Goal: Check status: Check status

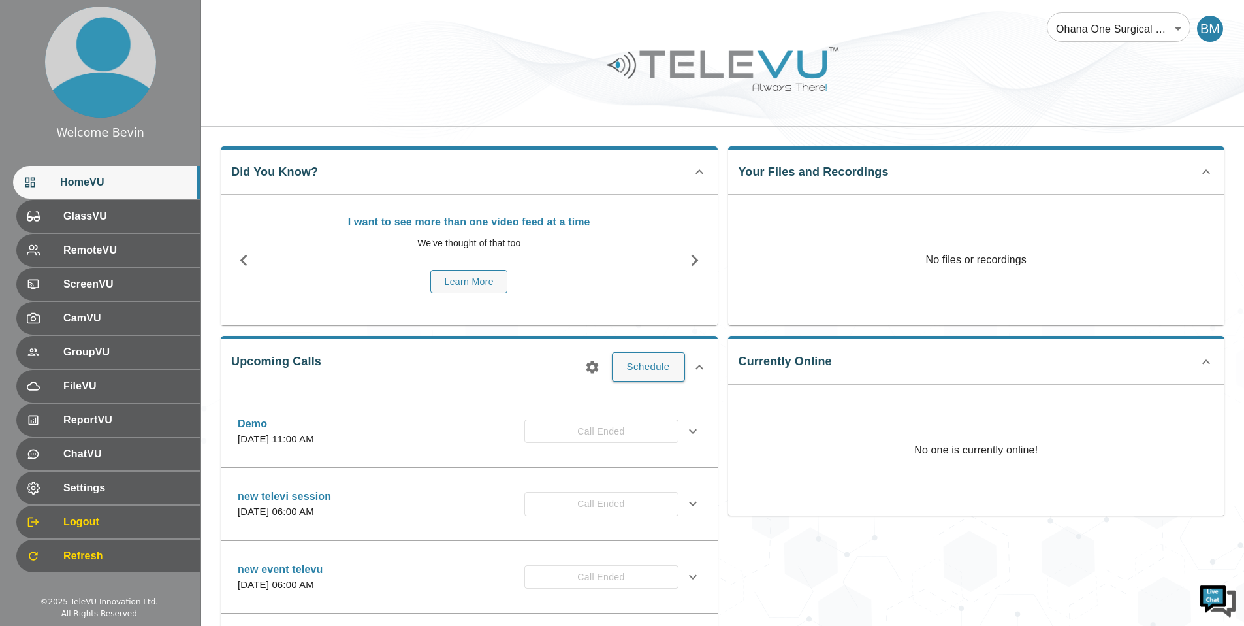
click at [1093, 31] on body "Welcome Bevin HomeVU GlassVU RemoteVU ScreenVU CamVU GroupVU FileVU ReportVU Ch…" at bounding box center [622, 424] width 1244 height 849
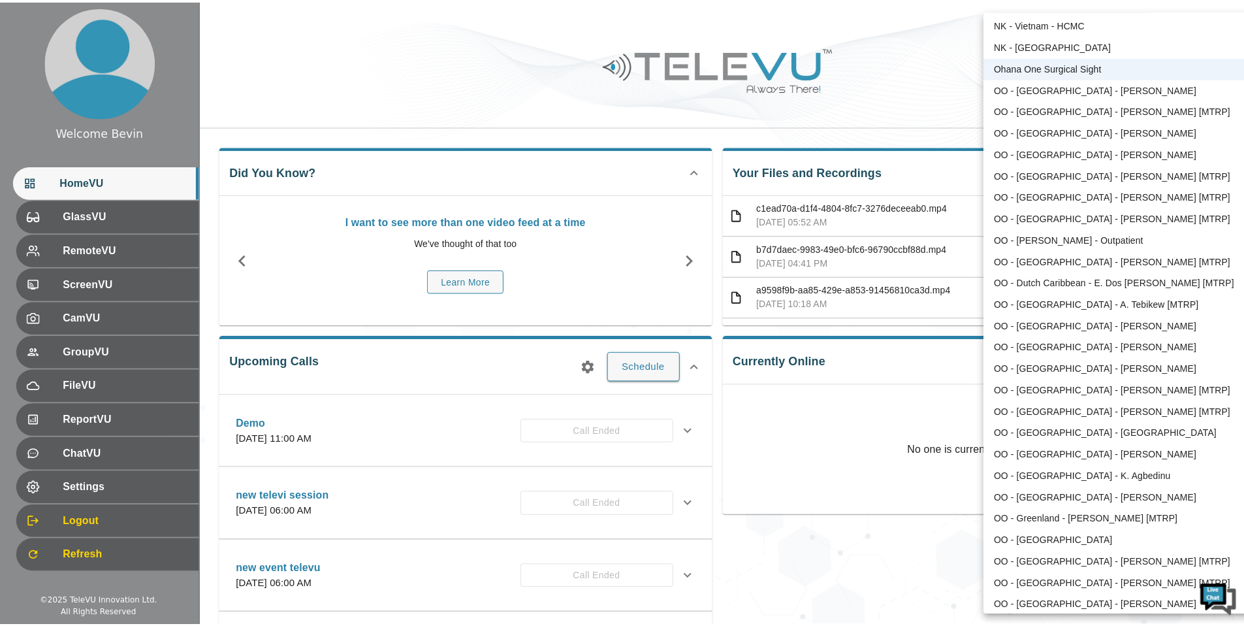
scroll to position [574, 0]
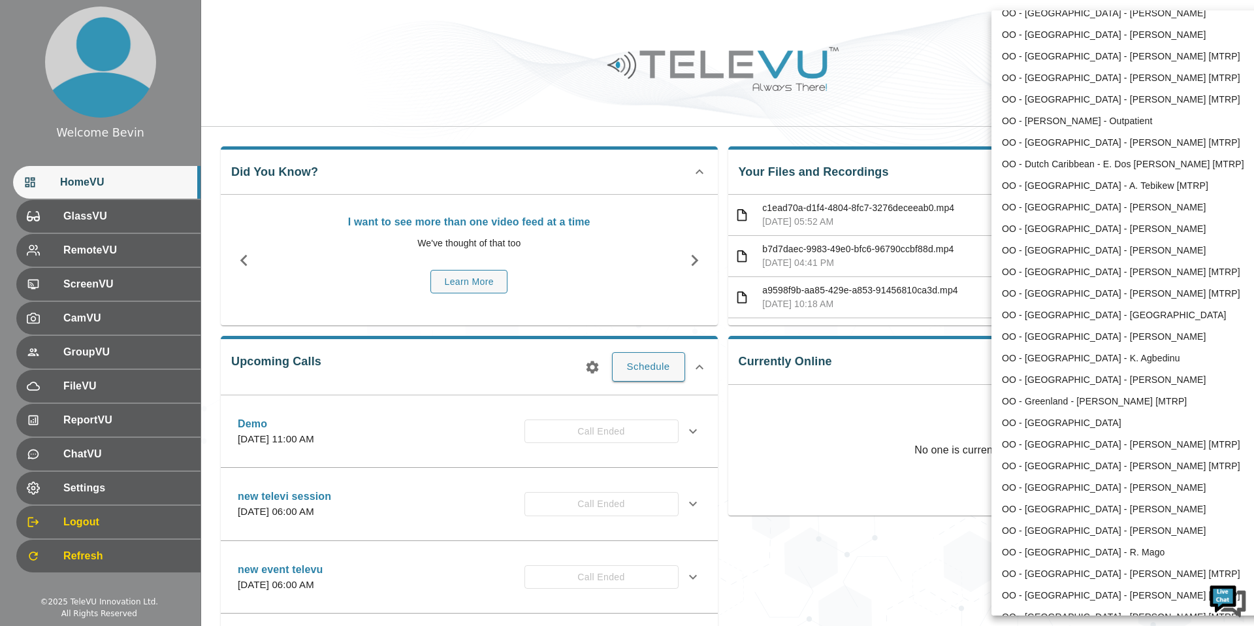
click at [1114, 291] on li "OO - [GEOGRAPHIC_DATA] - [PERSON_NAME] [MTRP]" at bounding box center [1127, 294] width 271 height 22
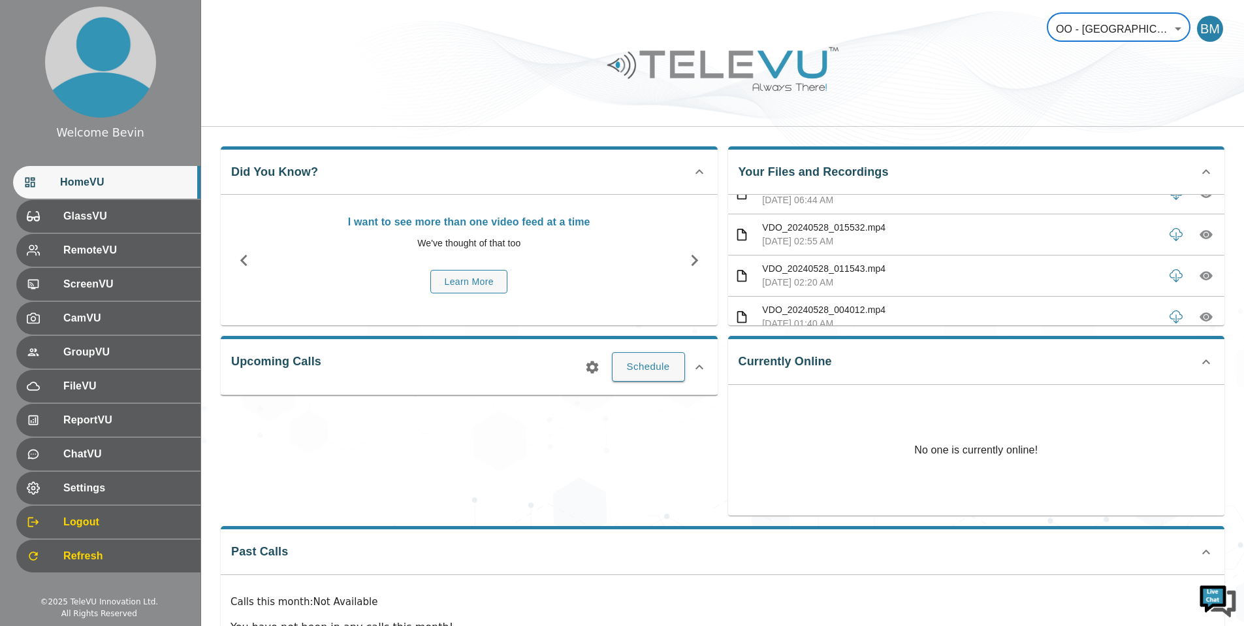
scroll to position [0, 0]
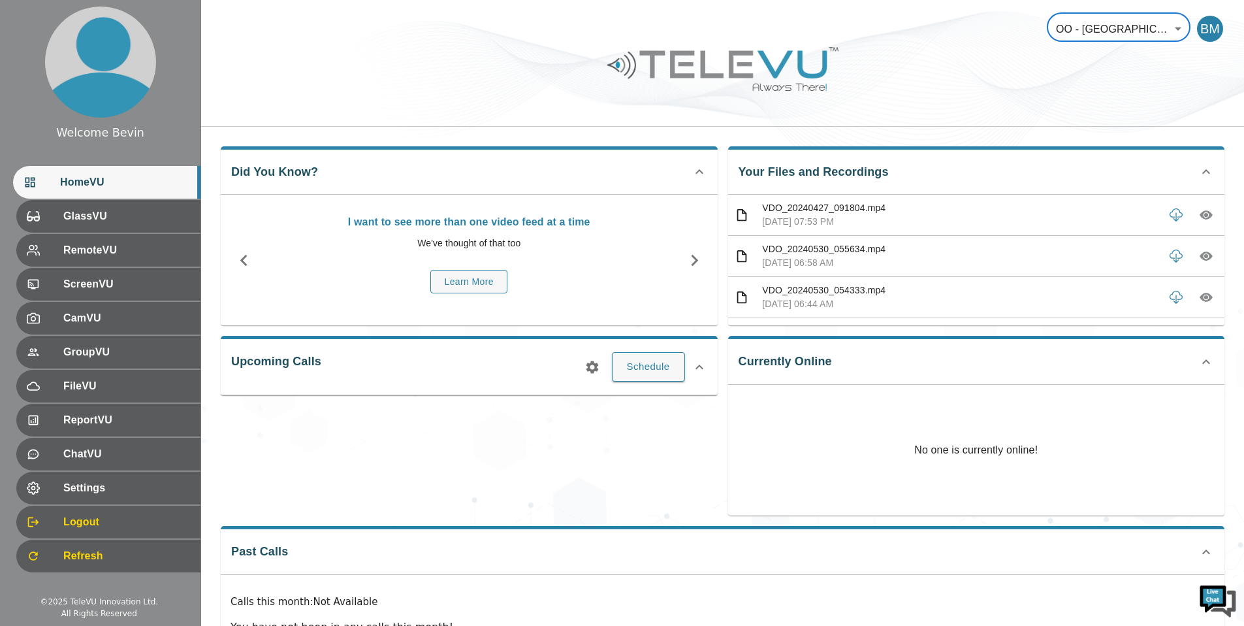
click at [1205, 214] on icon "button" at bounding box center [1207, 215] width 4 height 4
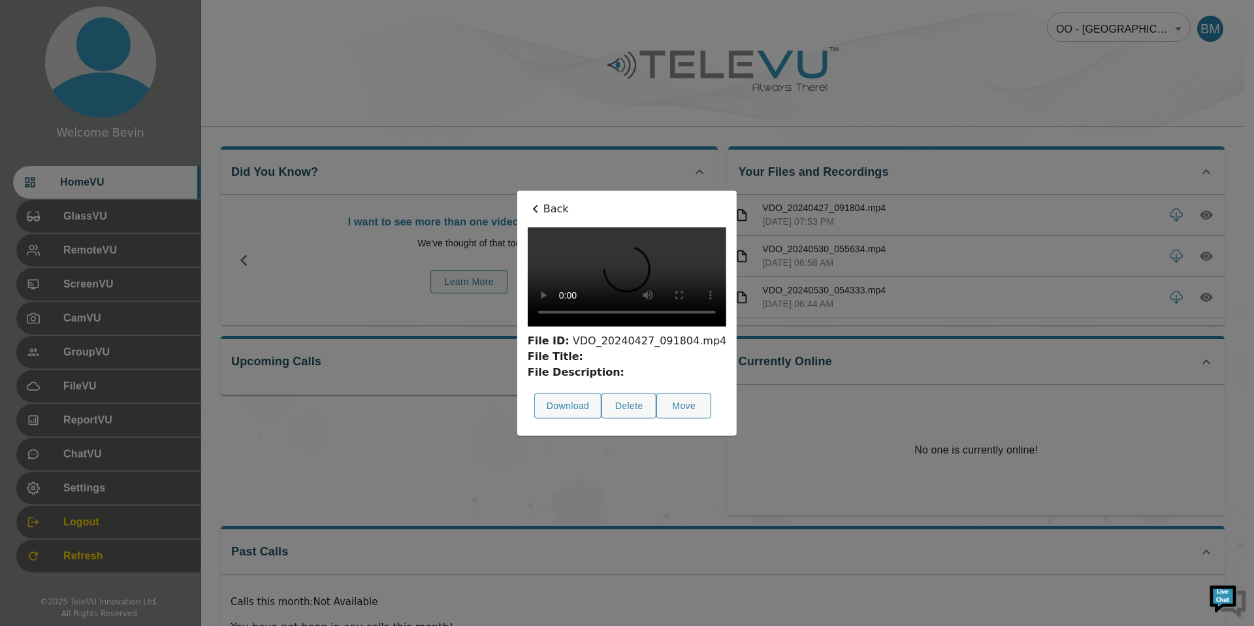
click at [537, 206] on icon at bounding box center [535, 209] width 5 height 8
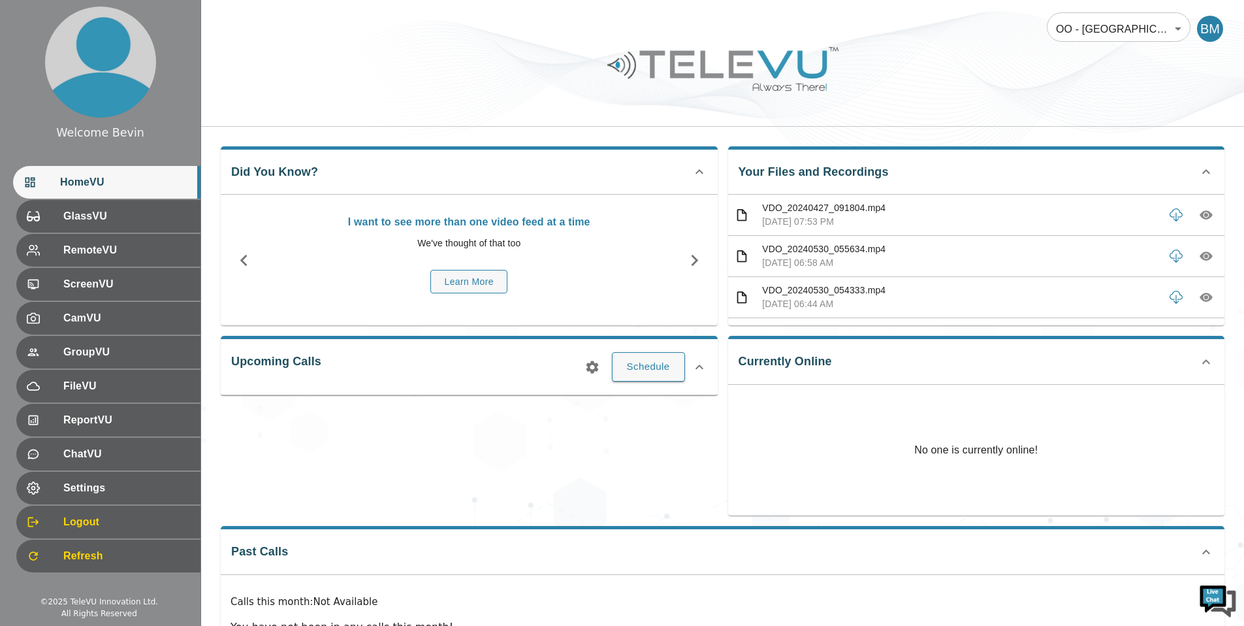
click at [1205, 255] on icon "button" at bounding box center [1207, 256] width 4 height 4
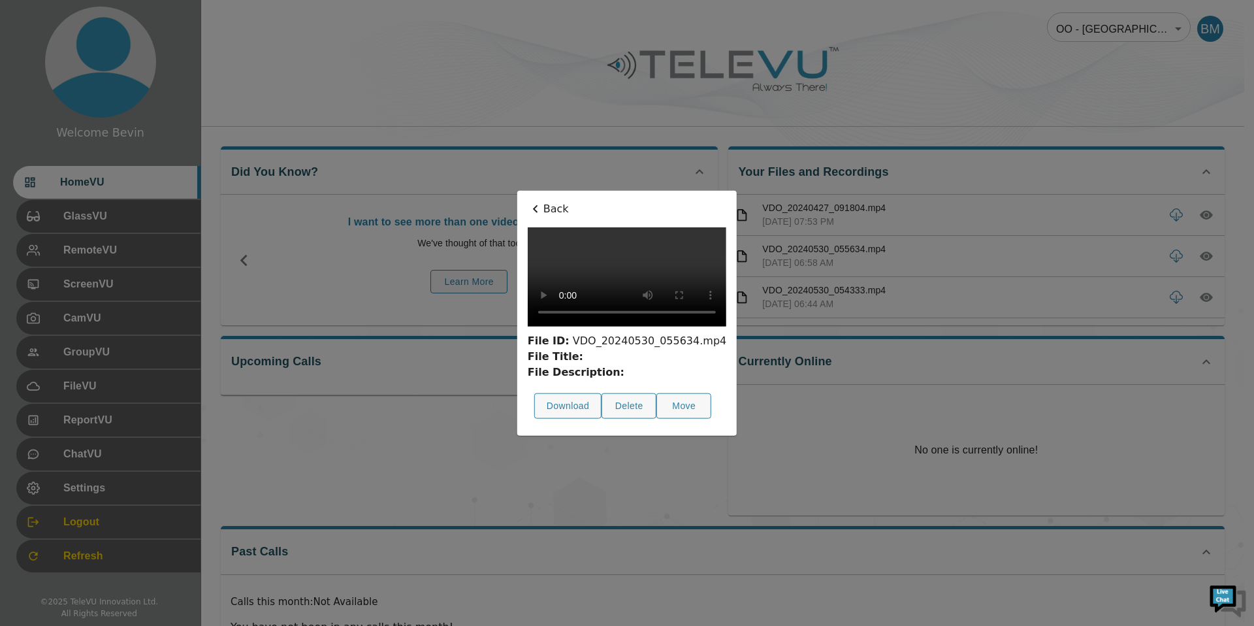
click at [528, 201] on icon at bounding box center [536, 209] width 16 height 16
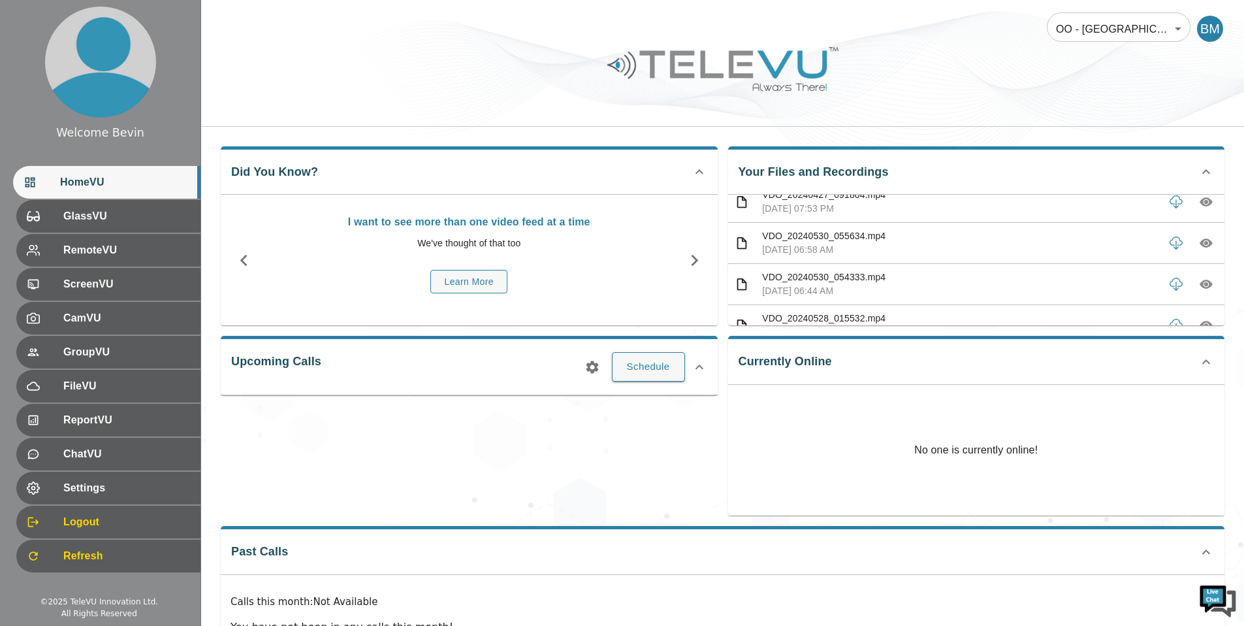
scroll to position [39, 0]
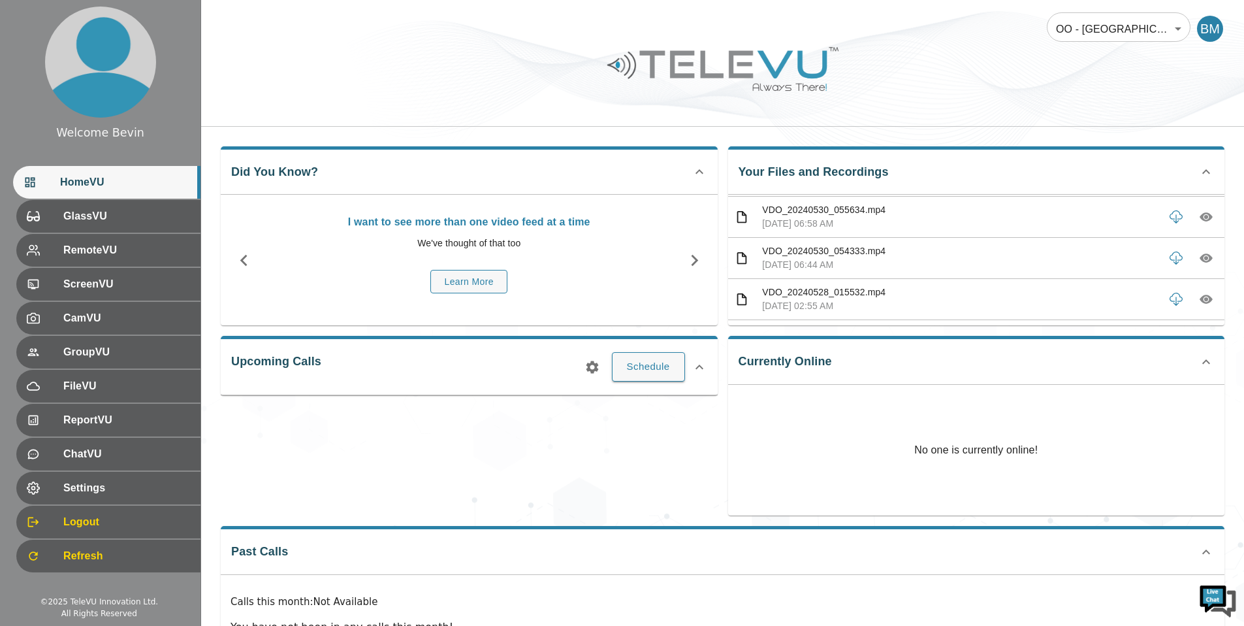
click at [1201, 298] on icon "button" at bounding box center [1206, 299] width 13 height 9
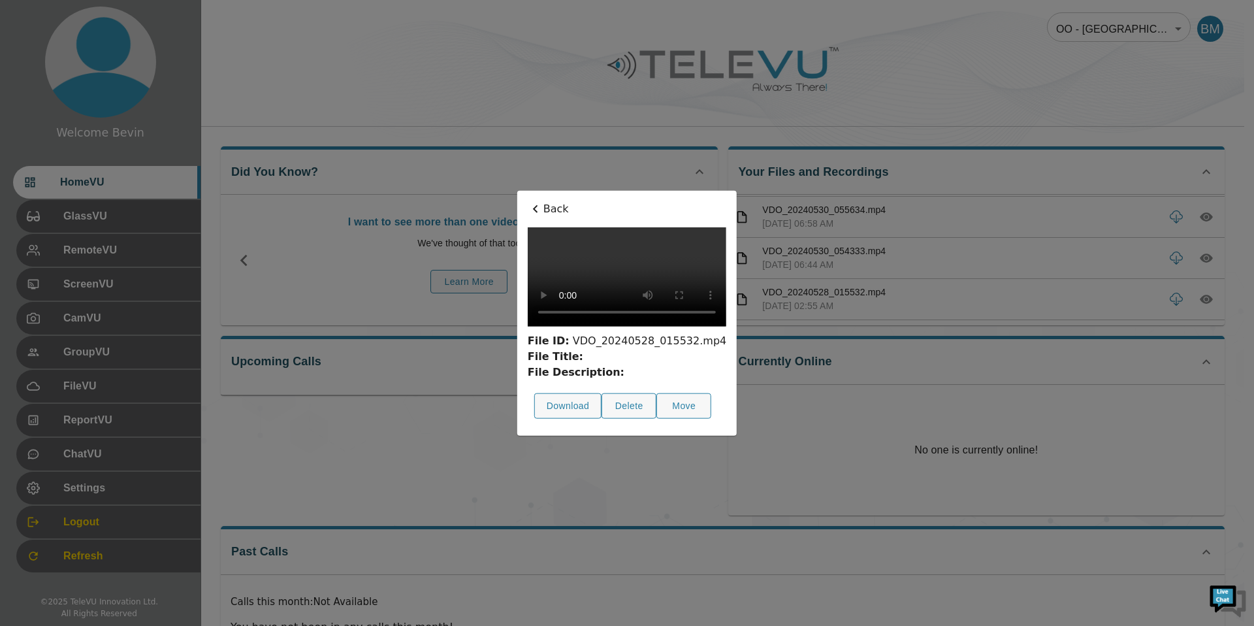
click at [528, 201] on p "Back" at bounding box center [627, 209] width 199 height 16
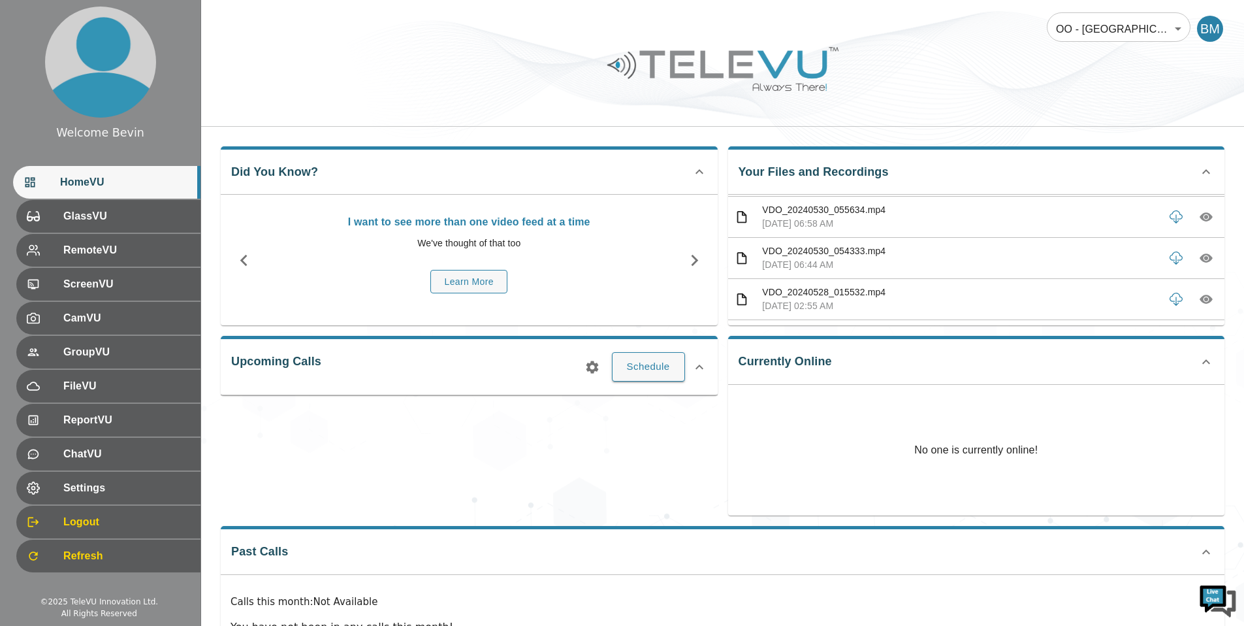
click at [1205, 258] on icon "button" at bounding box center [1207, 258] width 4 height 4
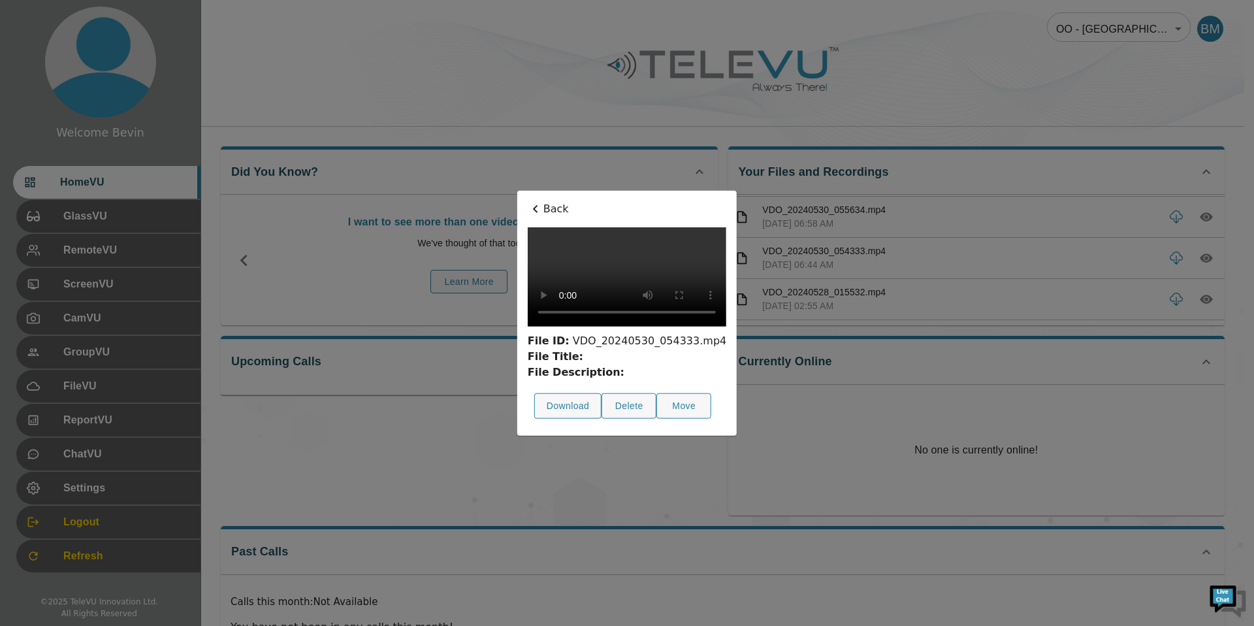
click at [528, 201] on icon at bounding box center [536, 209] width 16 height 16
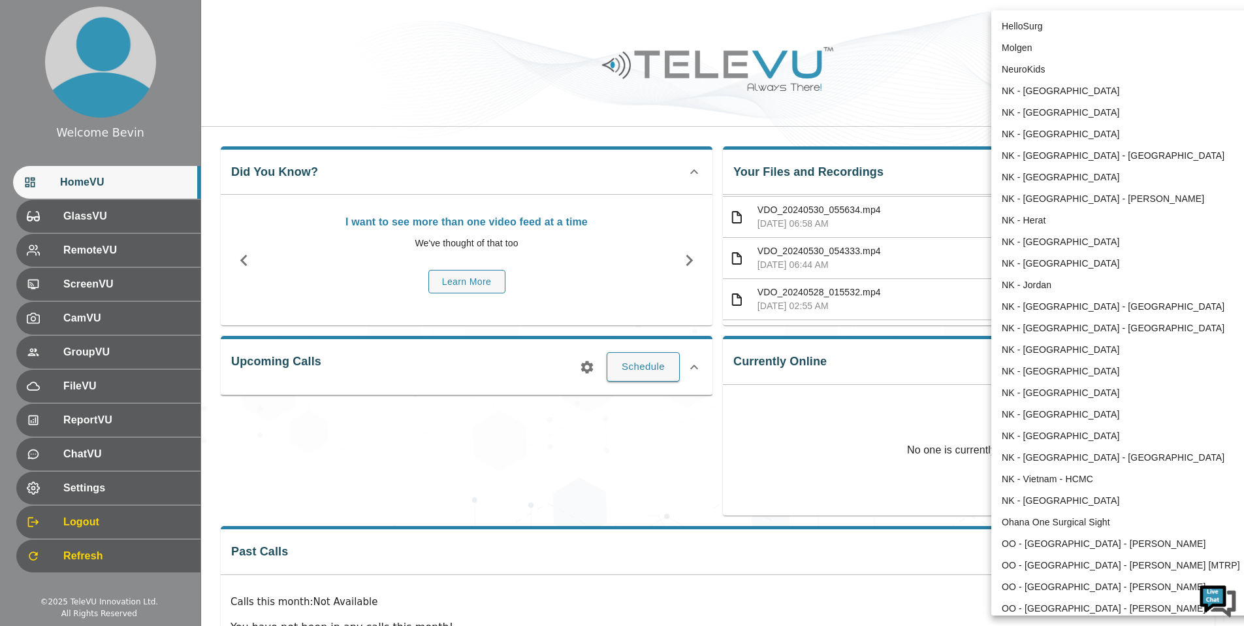
click at [1153, 42] on body "Welcome Bevin HomeVU GlassVU RemoteVU ScreenVU CamVU GroupVU FileVU ReportVU Ch…" at bounding box center [622, 349] width 1244 height 698
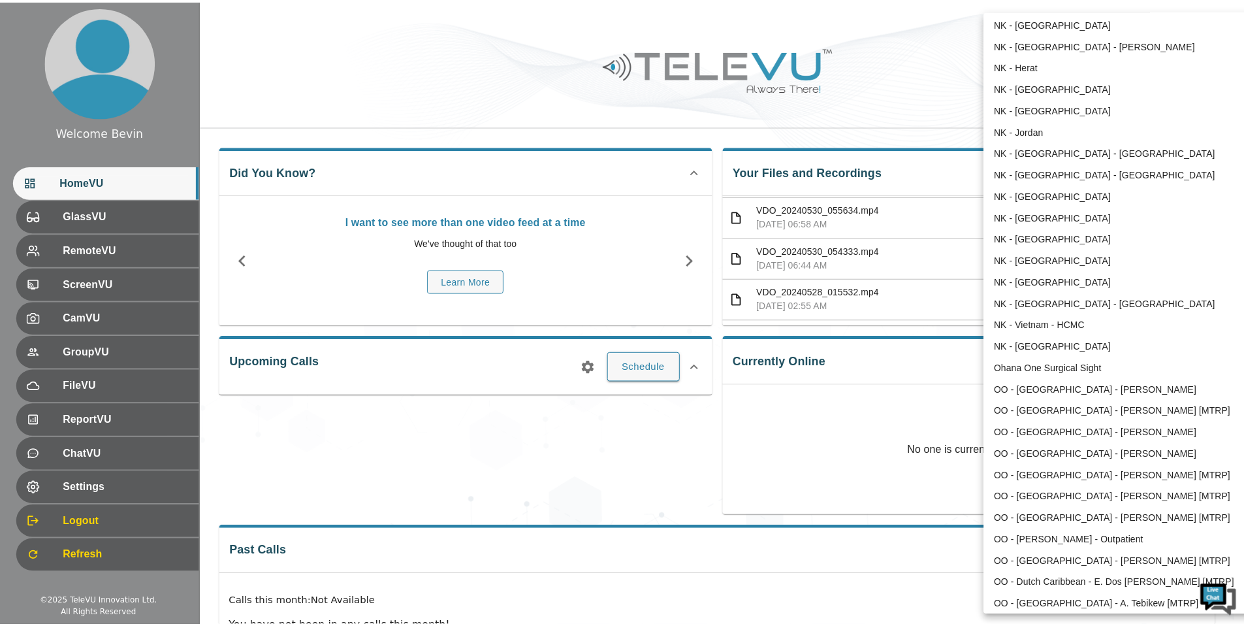
scroll to position [0, 0]
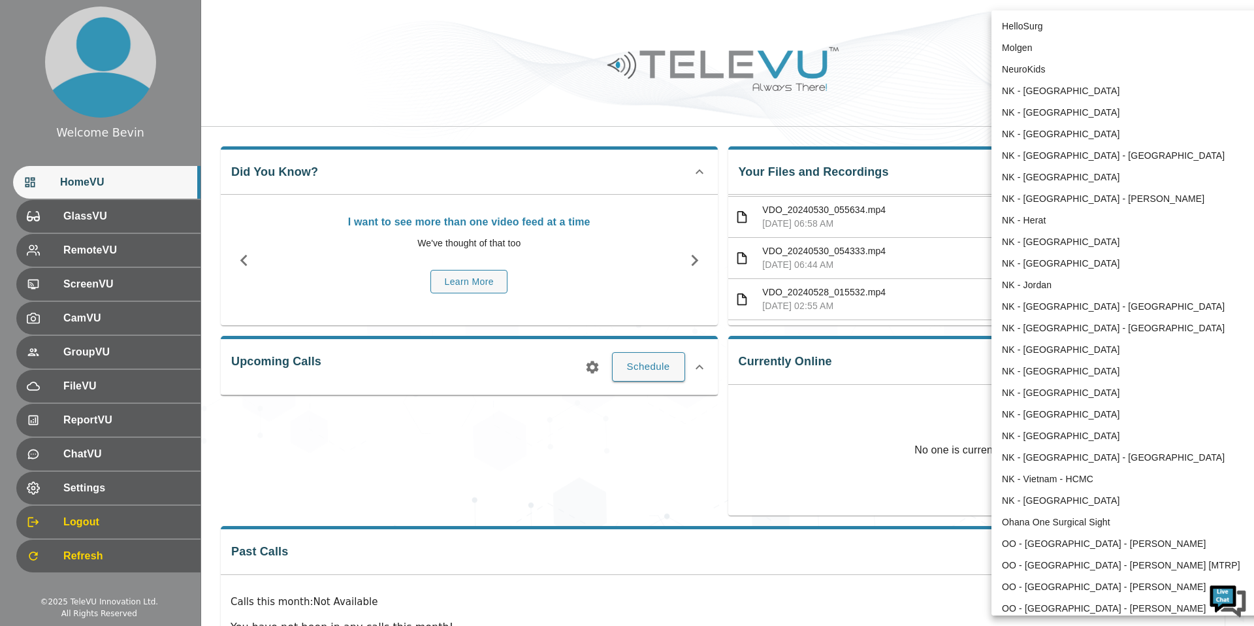
click at [1035, 28] on li "HelloSurg" at bounding box center [1127, 27] width 271 height 22
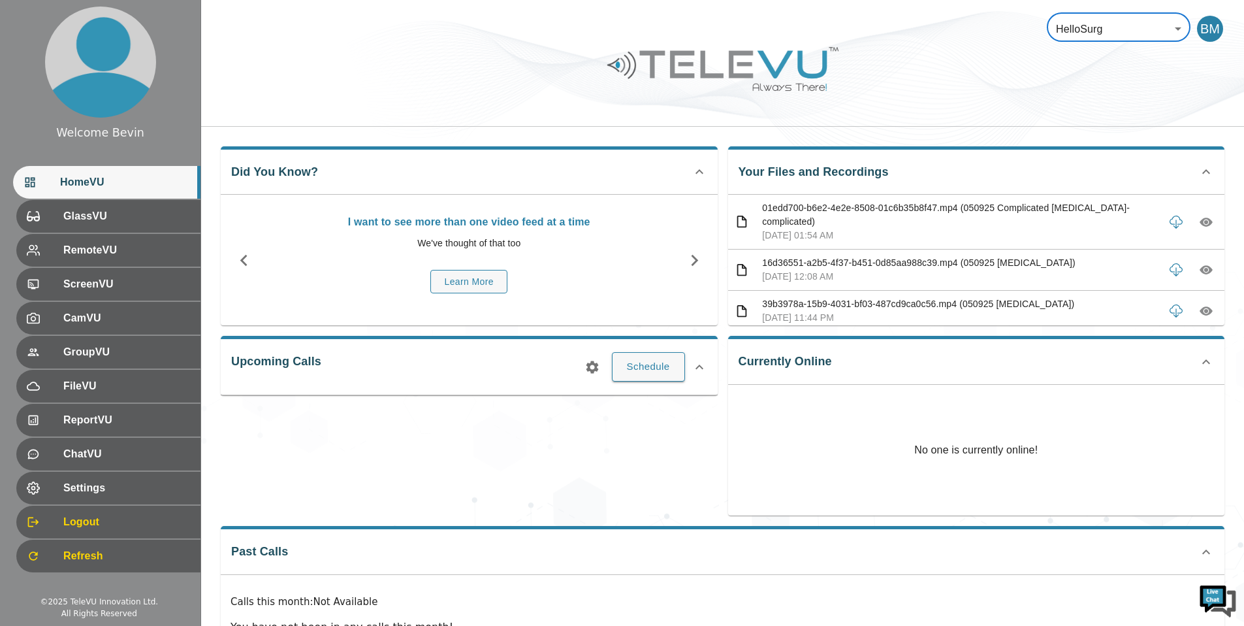
click at [1123, 16] on body "Welcome Bevin HomeVU GlassVU RemoteVU ScreenVU CamVU GroupVU FileVU ReportVU Ch…" at bounding box center [622, 349] width 1244 height 698
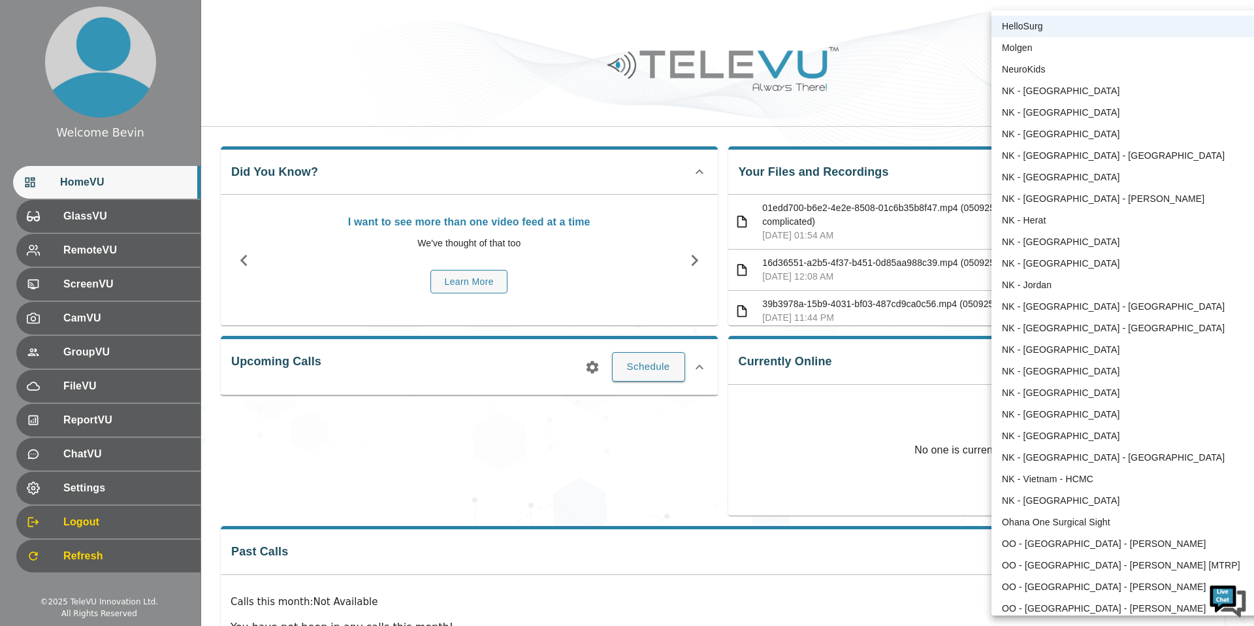
click at [1063, 113] on li "NK - [GEOGRAPHIC_DATA]" at bounding box center [1127, 113] width 271 height 22
type input "169"
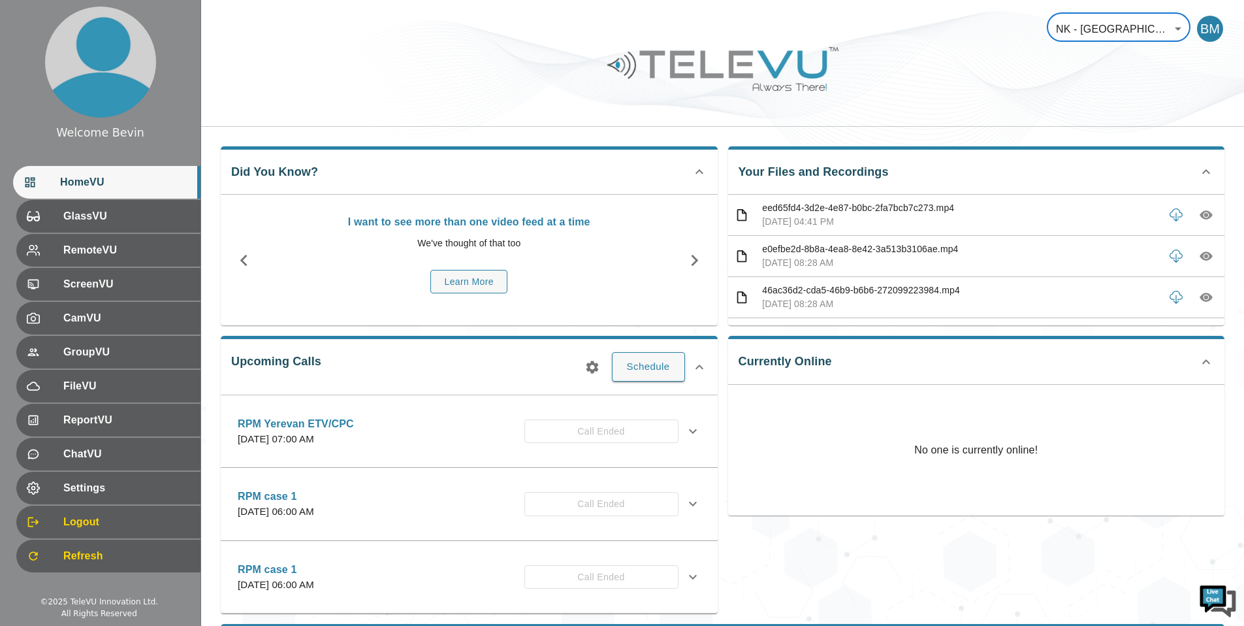
click at [1200, 212] on icon "button" at bounding box center [1206, 214] width 13 height 13
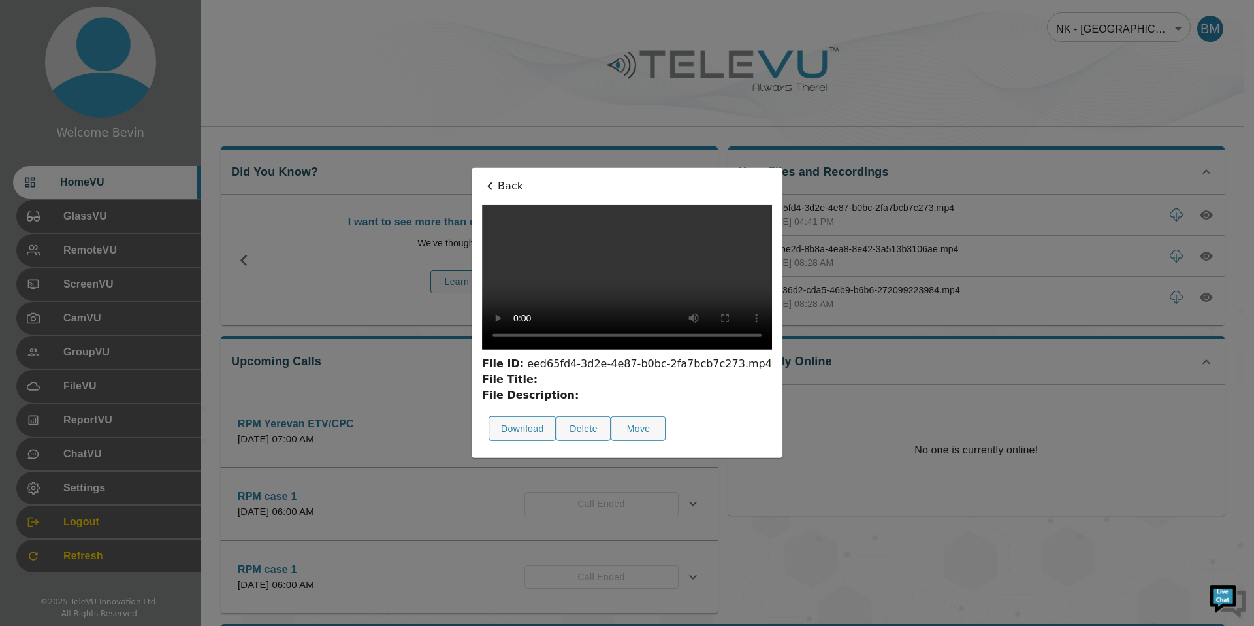
click at [482, 178] on p "Back" at bounding box center [627, 186] width 290 height 16
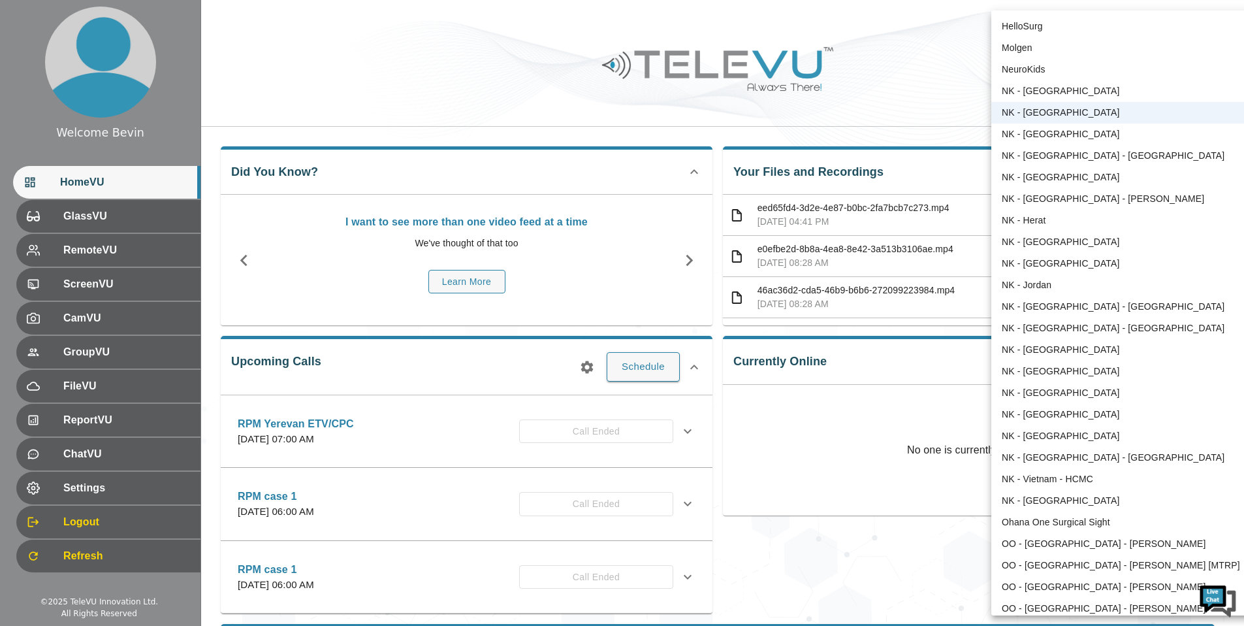
click at [1131, 37] on body "Welcome Bevin HomeVU GlassVU RemoteVU ScreenVU CamVU GroupVU FileVU ReportVU Ch…" at bounding box center [622, 398] width 1244 height 796
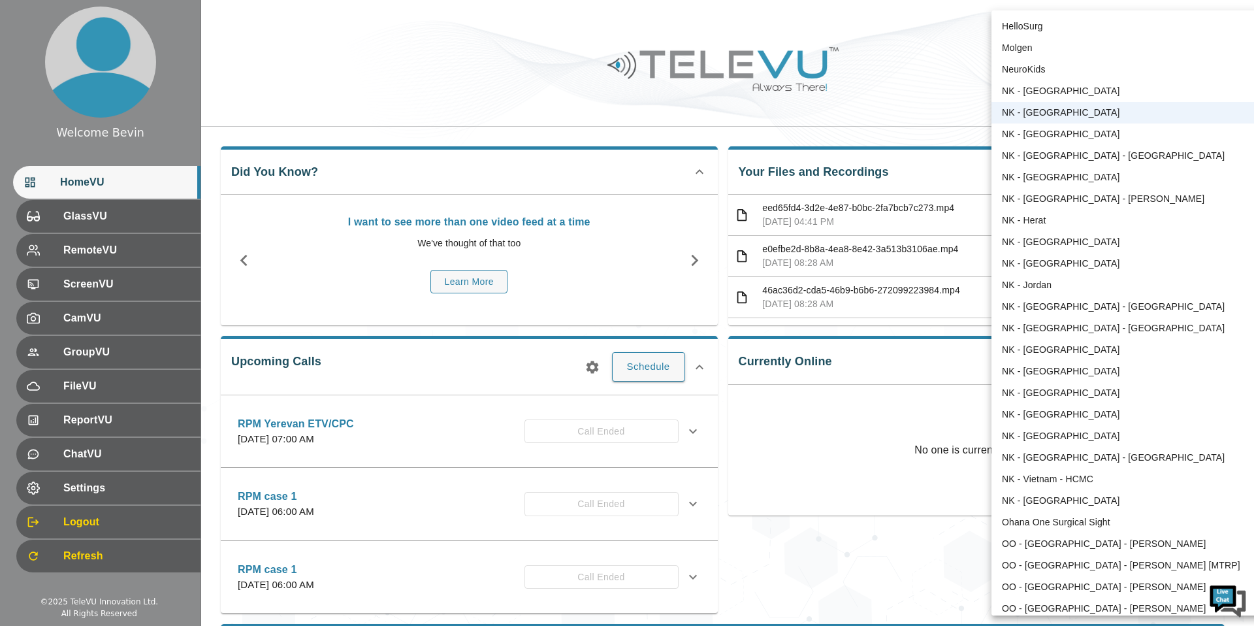
click at [1090, 156] on li "NK - [GEOGRAPHIC_DATA] - [GEOGRAPHIC_DATA]" at bounding box center [1127, 156] width 271 height 22
type input "90"
